Goal: Obtain resource: Download file/media

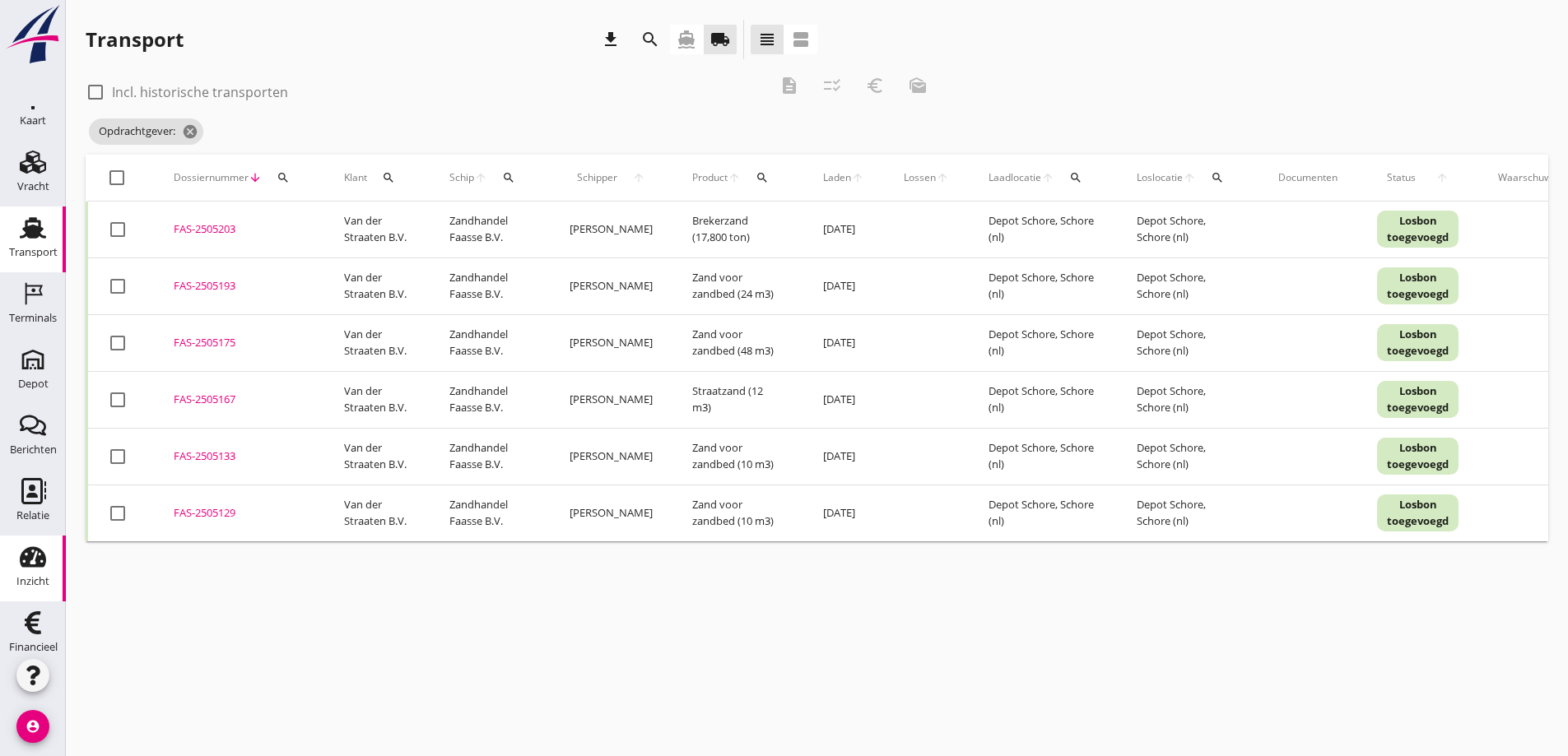
scroll to position [48, 0]
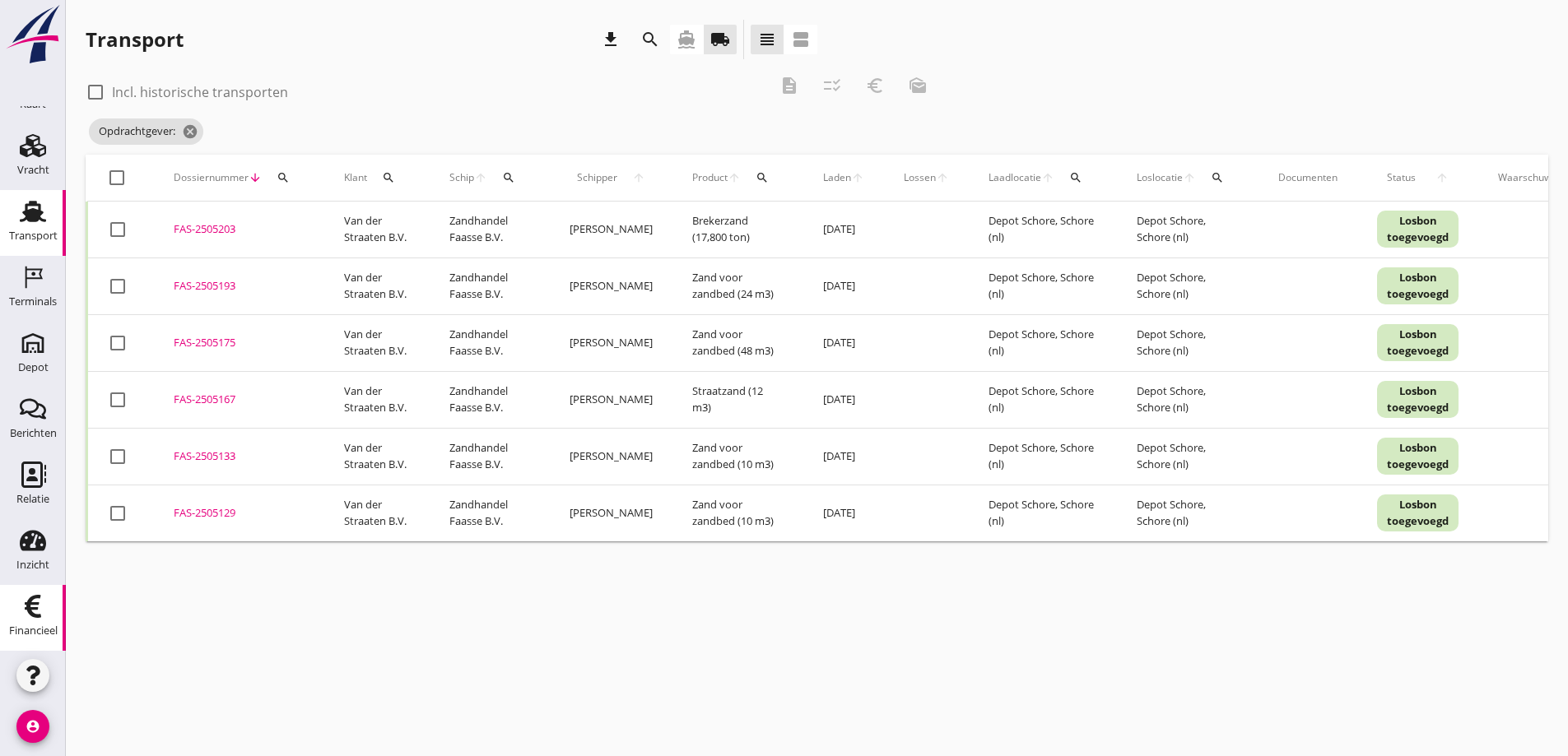
click at [26, 605] on icon "Financieel" at bounding box center [32, 606] width 26 height 26
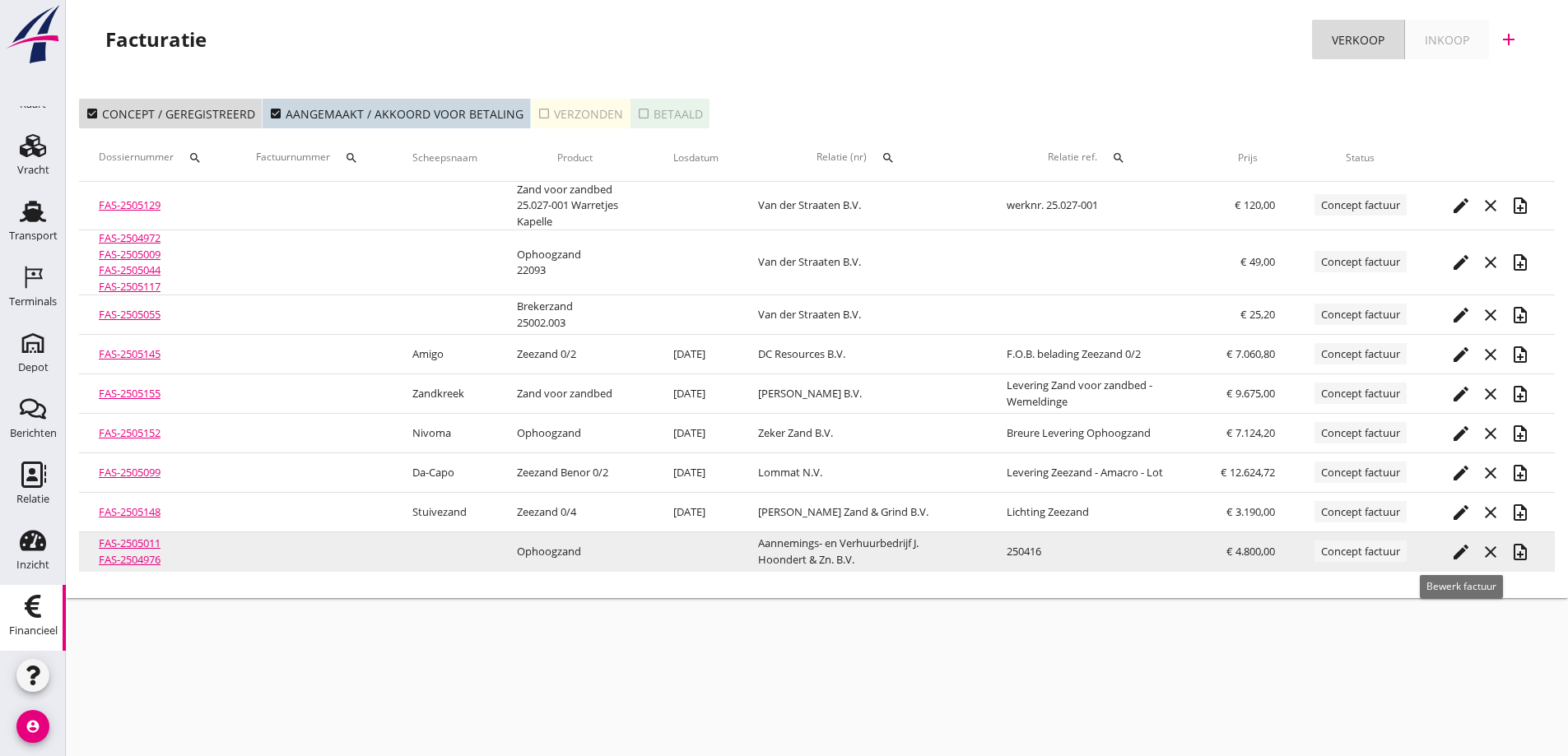
click at [1457, 550] on icon "edit" at bounding box center [1460, 552] width 20 height 20
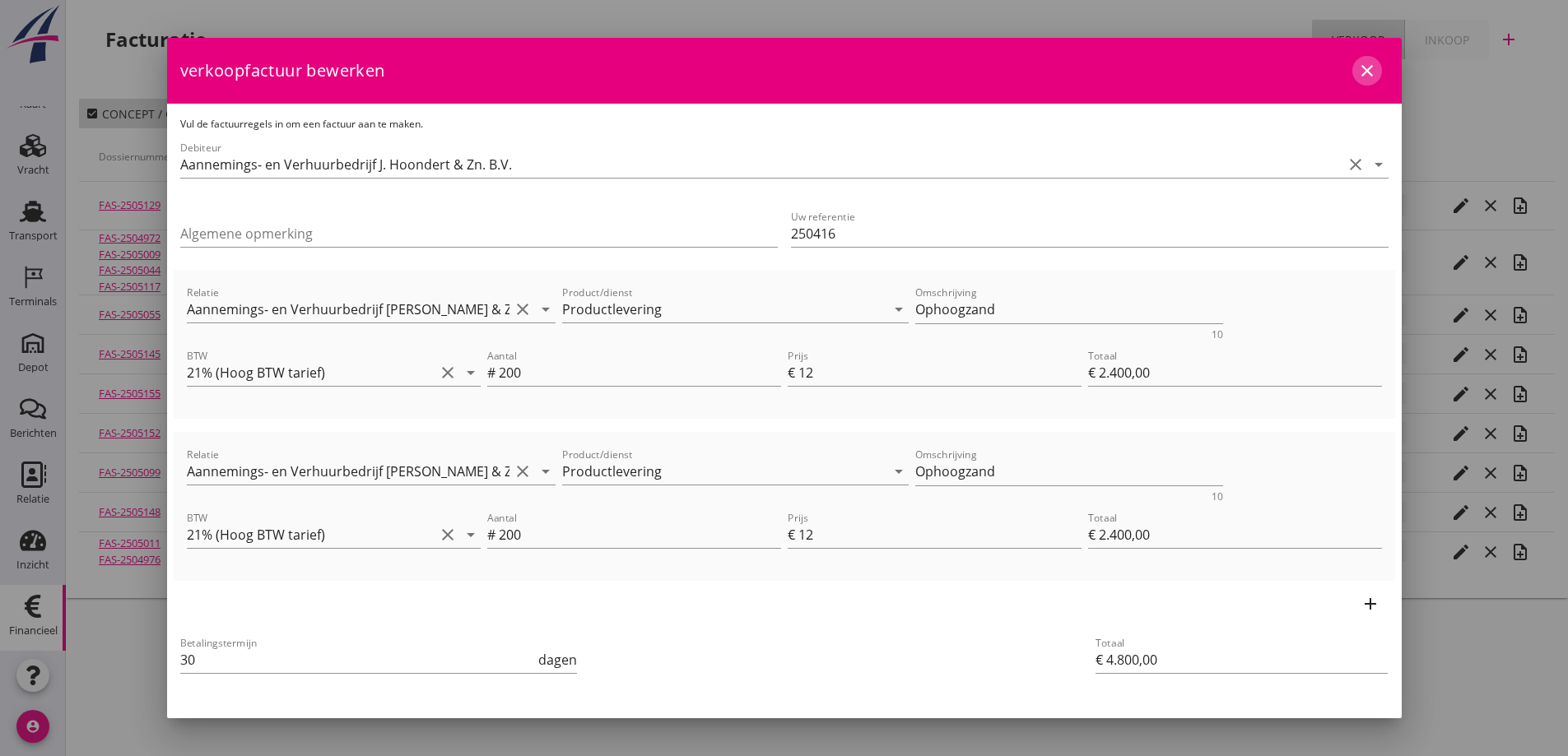
click at [1357, 65] on icon "close" at bounding box center [1366, 71] width 20 height 20
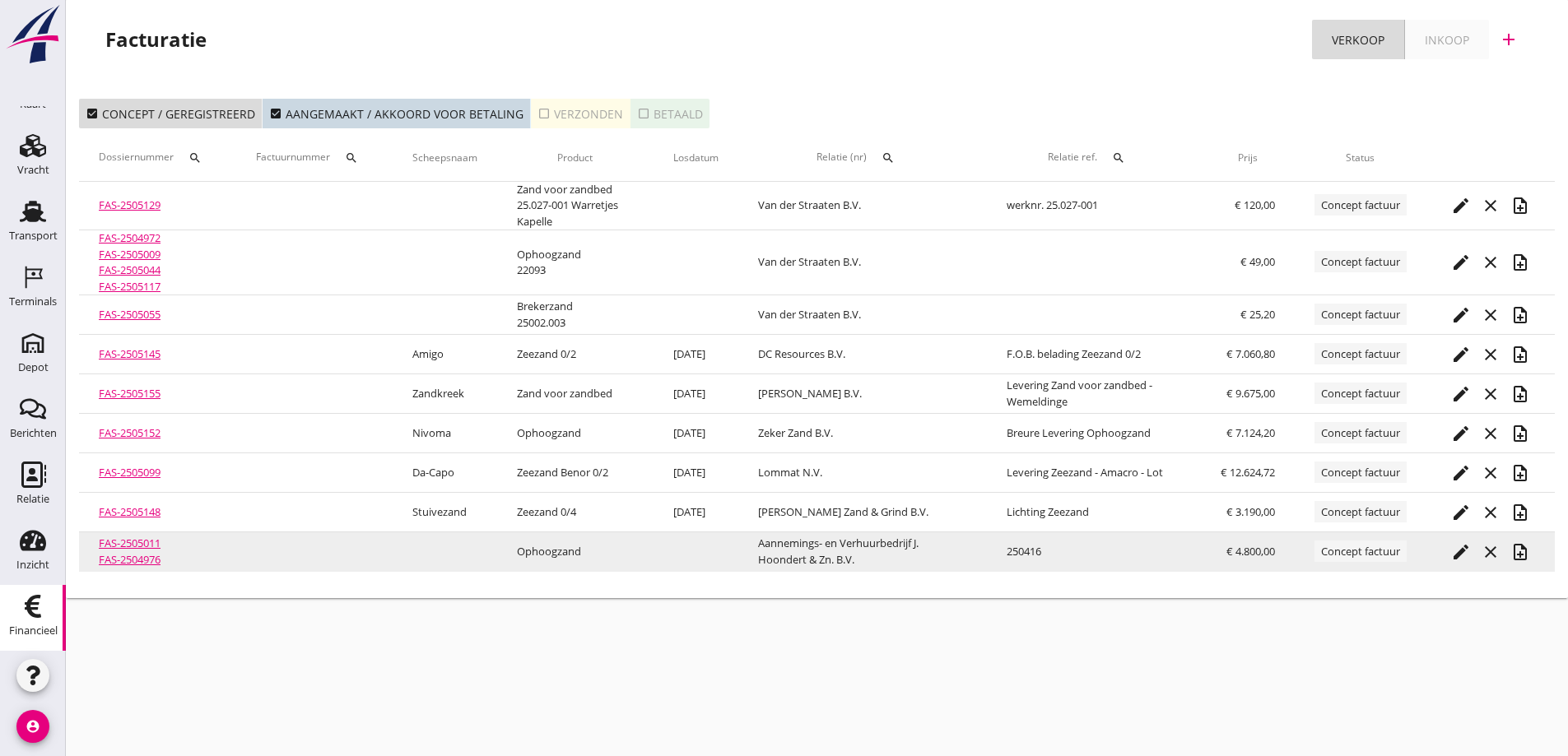
click at [143, 543] on link "FAS-2505011" at bounding box center [129, 543] width 62 height 14
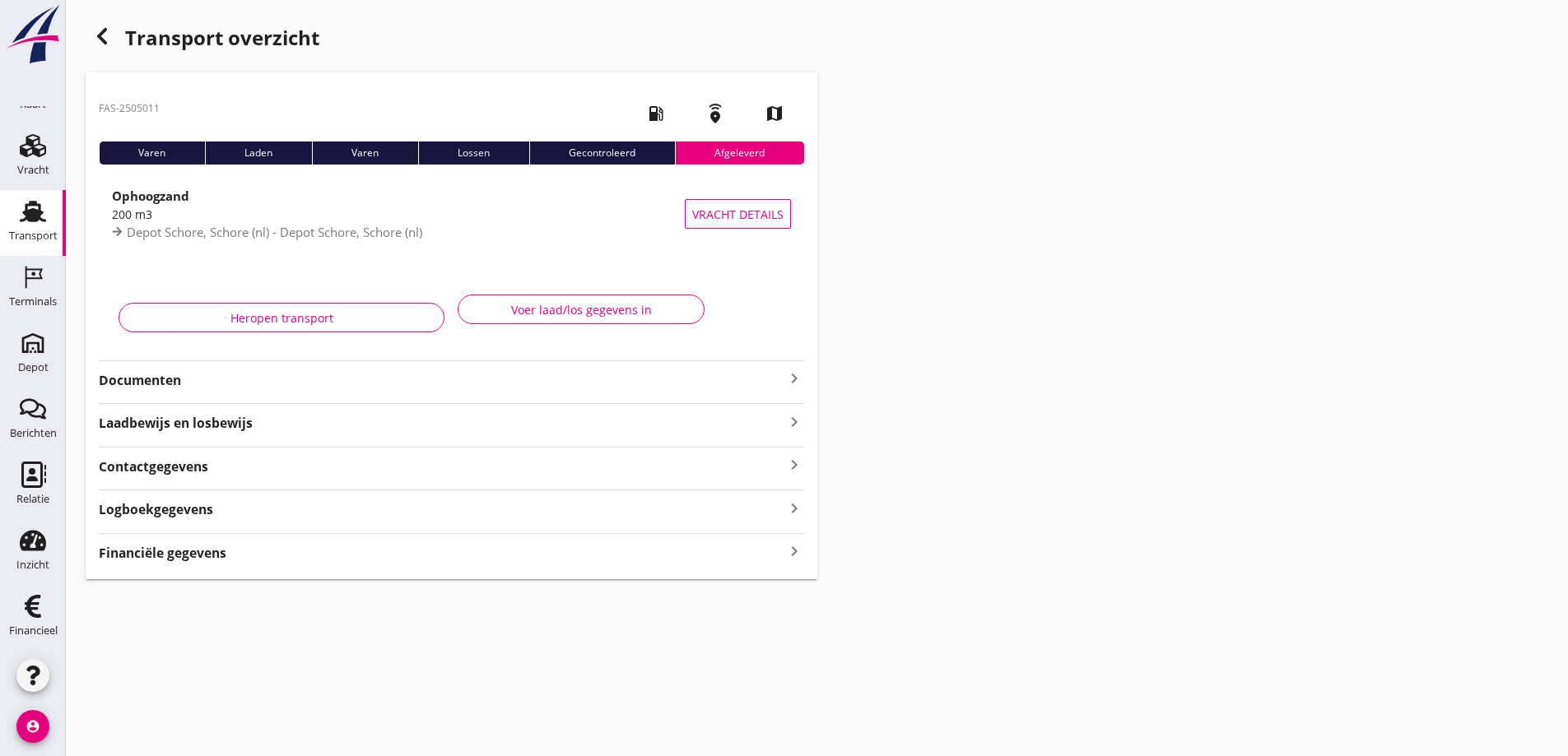
click at [162, 375] on strong "Documenten" at bounding box center [441, 381] width 685 height 19
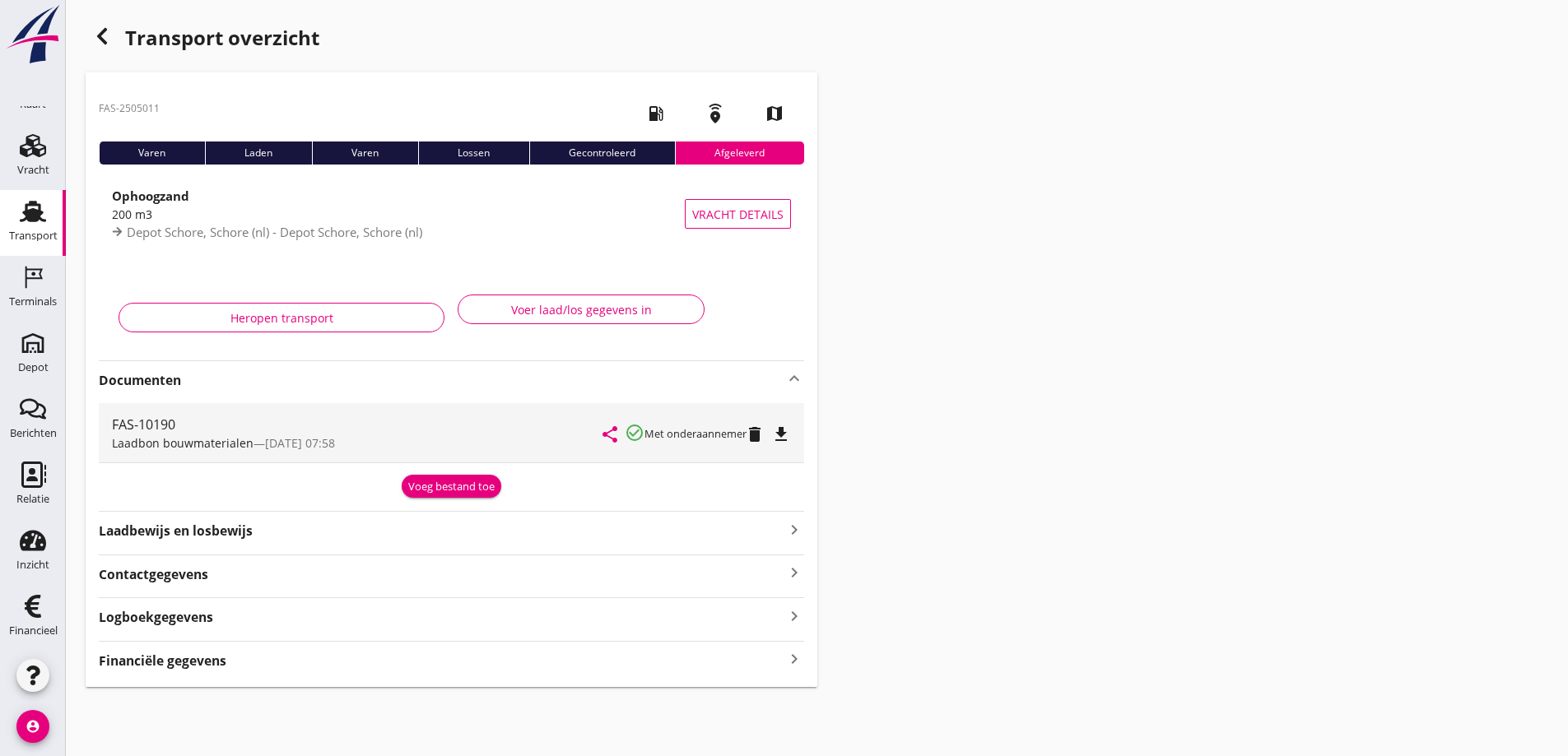
click at [785, 431] on icon "file_download" at bounding box center [781, 434] width 20 height 20
click at [104, 32] on icon "button" at bounding box center [101, 36] width 20 height 20
